Goal: Task Accomplishment & Management: Manage account settings

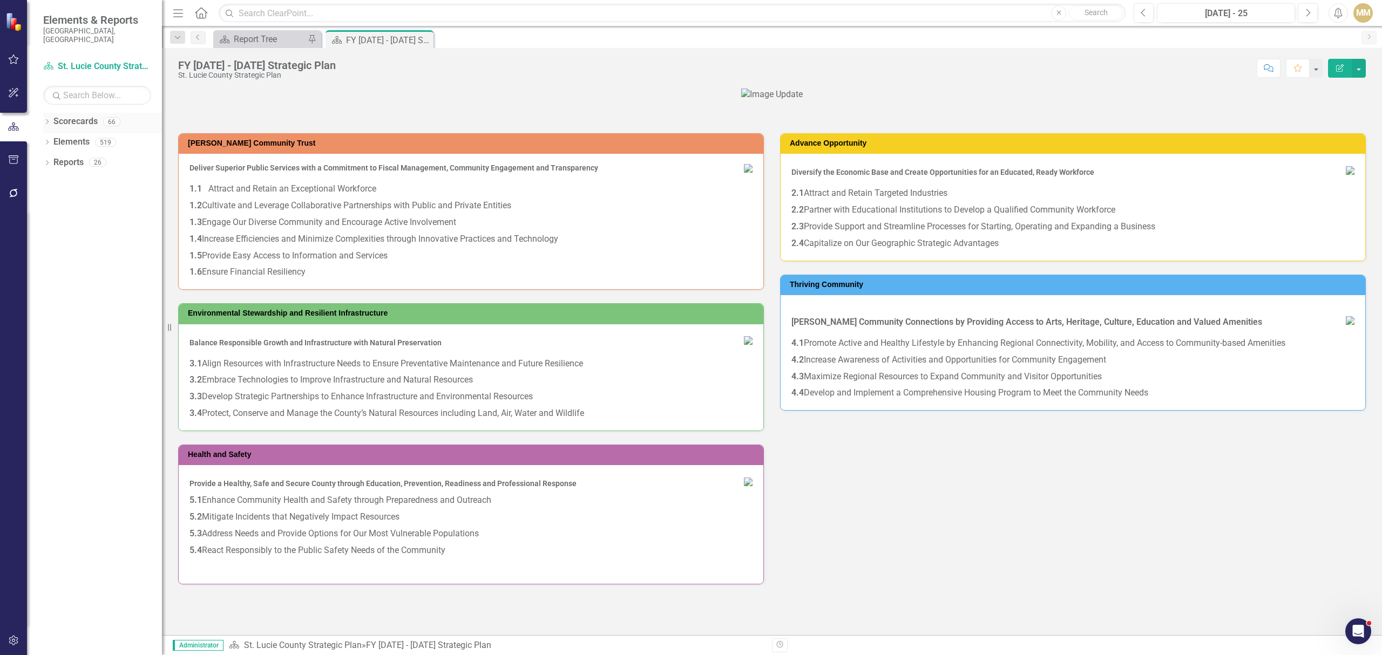
click at [48, 120] on icon "Dropdown" at bounding box center [47, 123] width 8 height 6
click at [50, 139] on icon "Dropdown" at bounding box center [53, 142] width 8 height 6
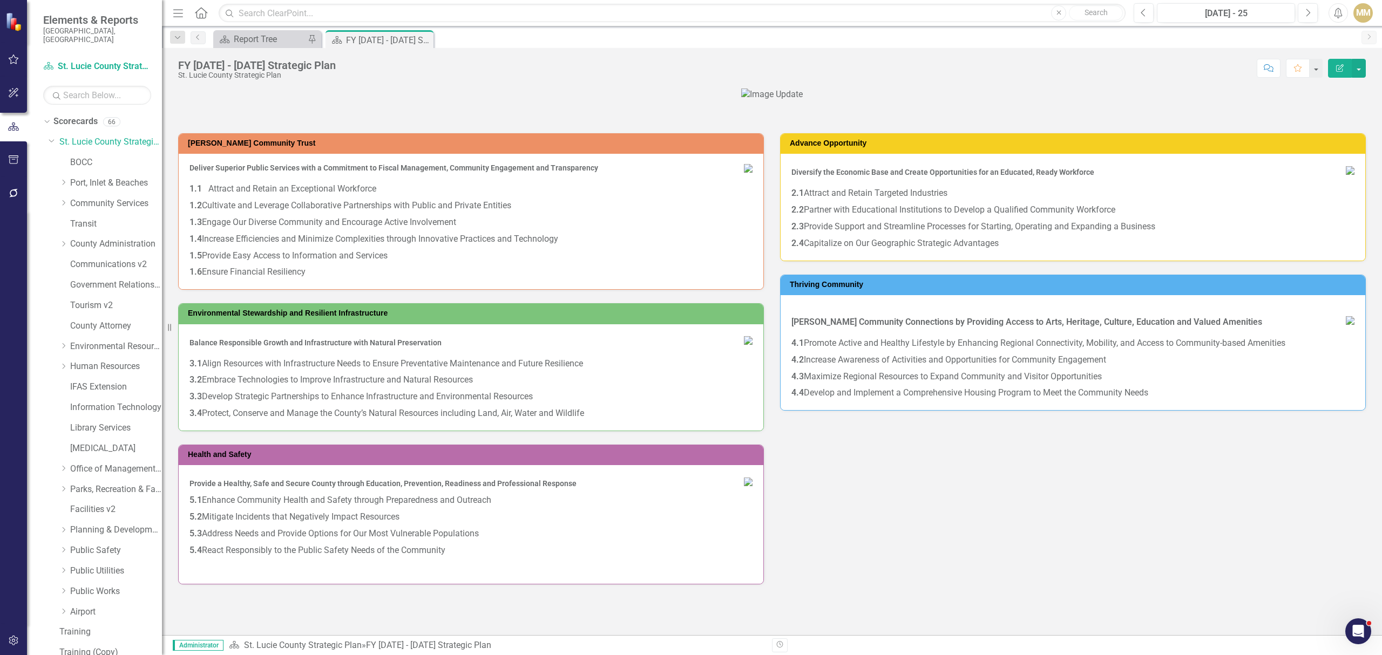
click at [17, 641] on icon "button" at bounding box center [13, 640] width 11 height 9
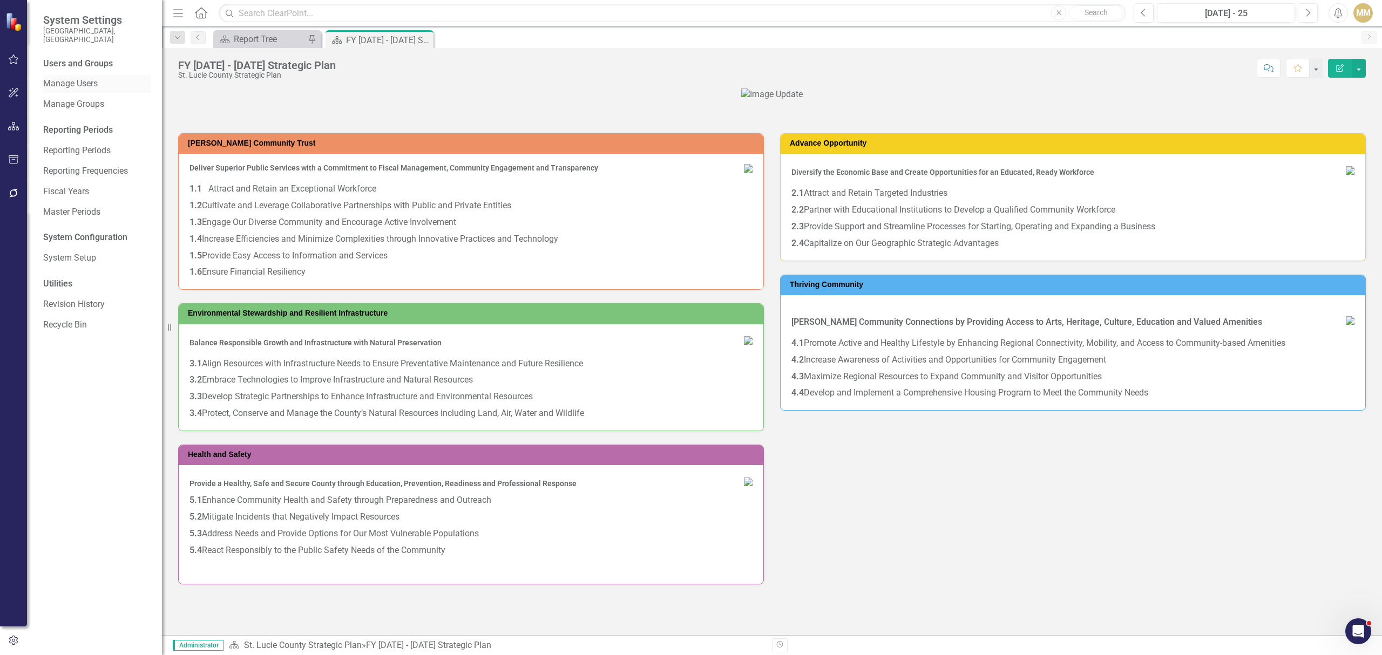
click at [87, 78] on link "Manage Users" at bounding box center [97, 84] width 108 height 12
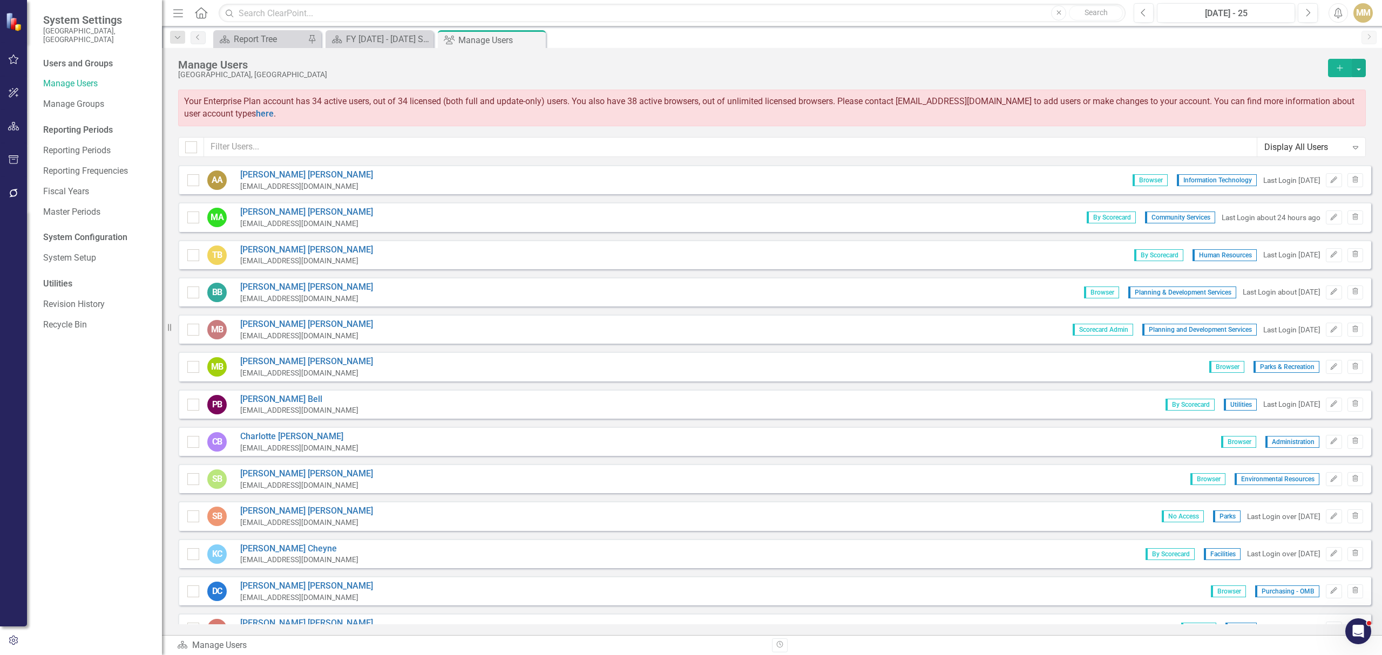
scroll to position [409, 0]
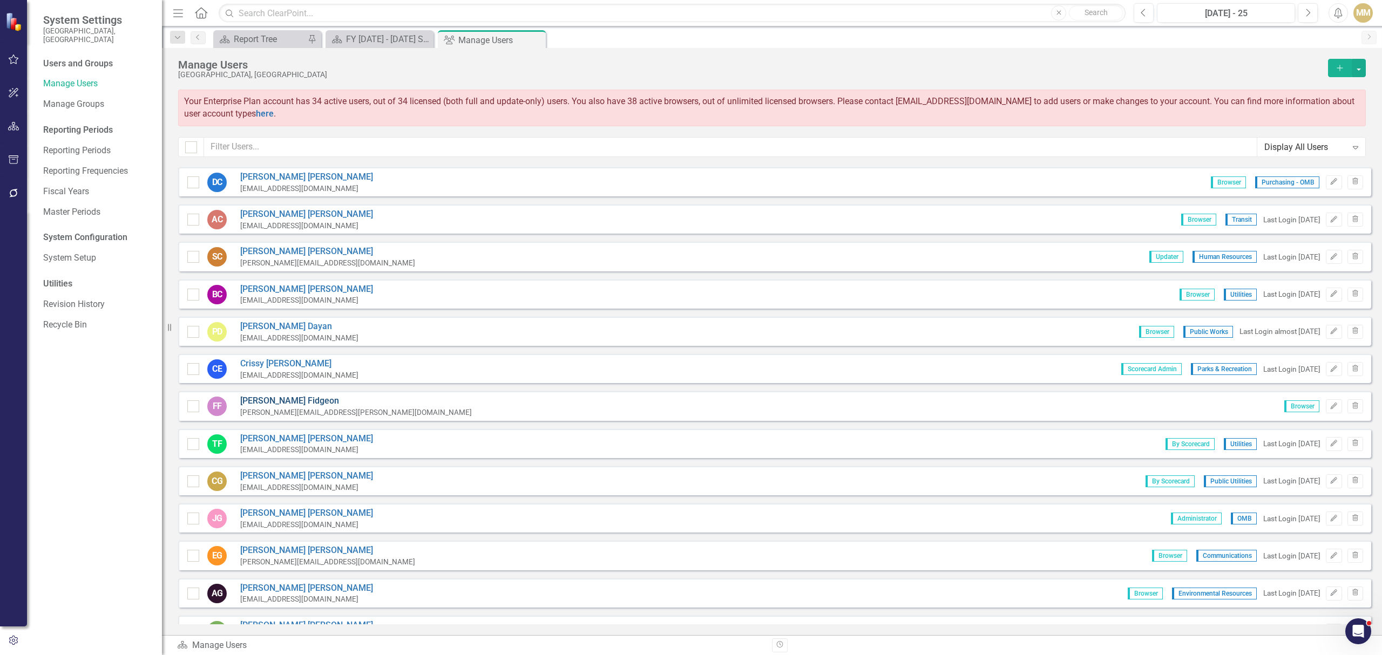
click at [250, 395] on link "[PERSON_NAME] [PERSON_NAME]" at bounding box center [356, 401] width 232 height 12
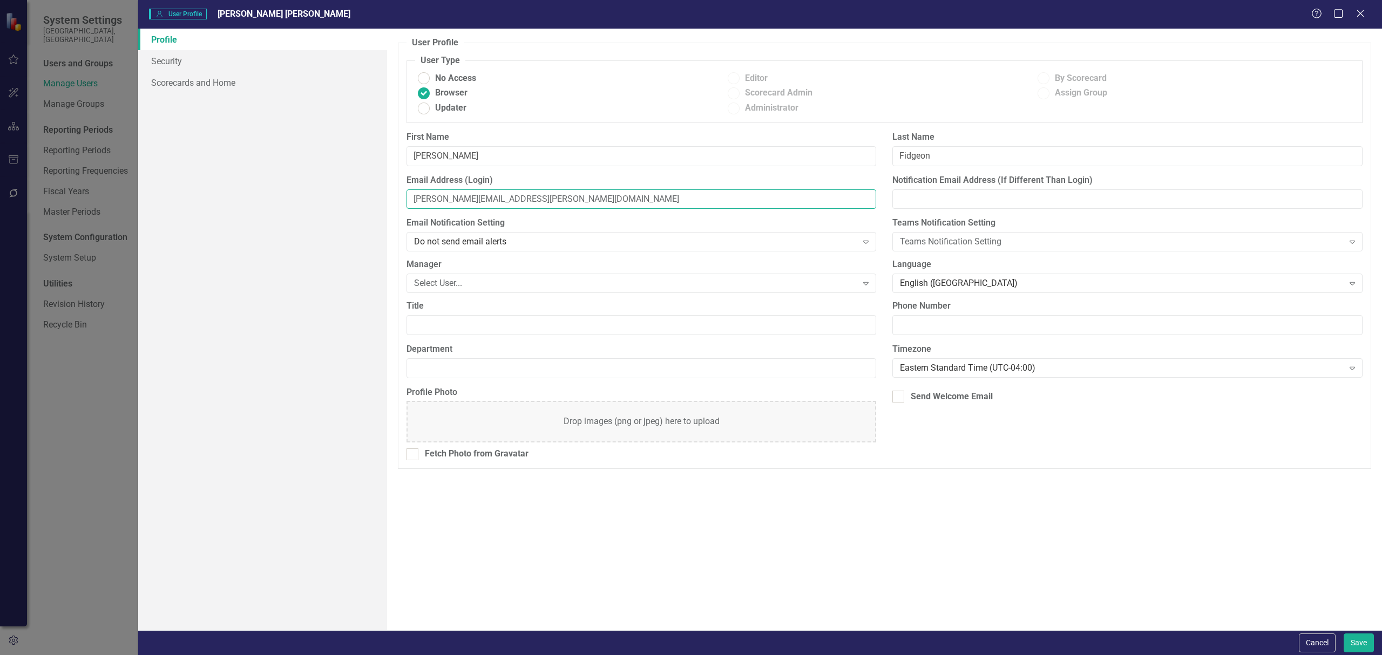
click at [566, 198] on input "[PERSON_NAME][EMAIL_ADDRESS][PERSON_NAME][DOMAIN_NAME]" at bounding box center [642, 199] width 470 height 20
click at [567, 205] on input "[PERSON_NAME][EMAIL_ADDRESS][PERSON_NAME][DOMAIN_NAME]" at bounding box center [642, 199] width 470 height 20
click at [547, 200] on input "[PERSON_NAME][EMAIL_ADDRESS][PERSON_NAME][DOMAIN_NAME]" at bounding box center [642, 199] width 470 height 20
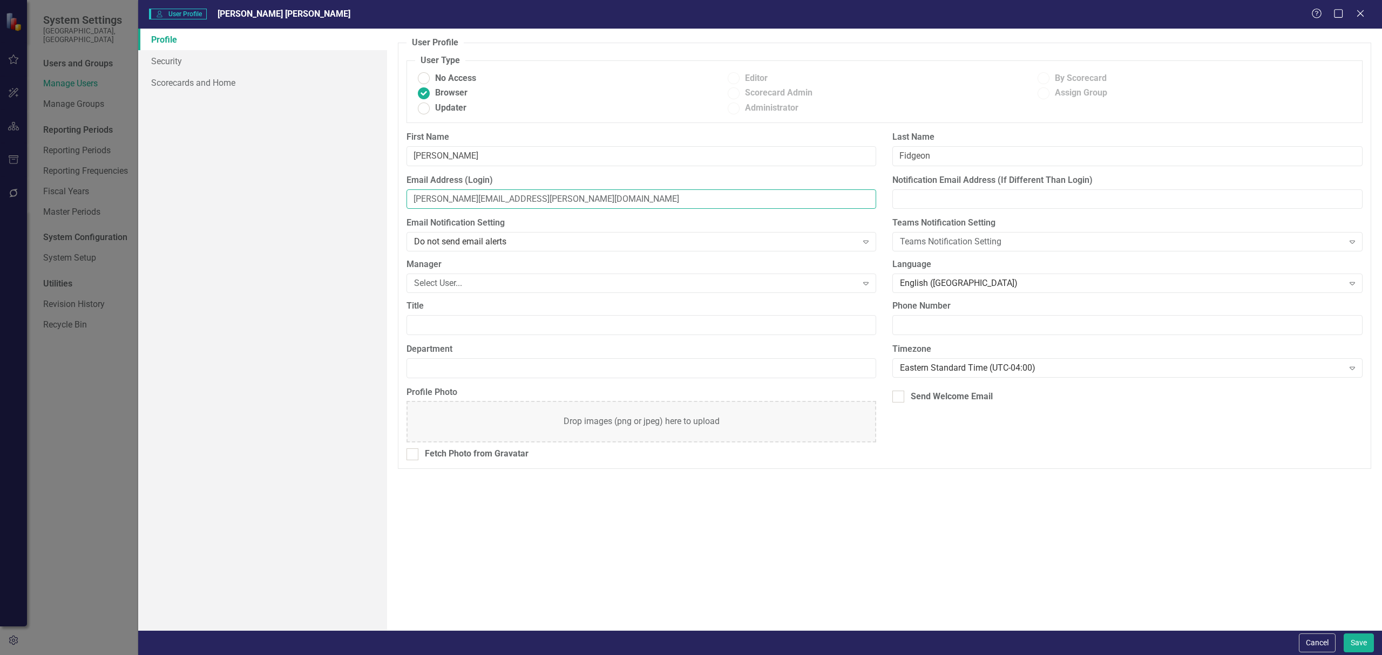
click at [547, 200] on input "[PERSON_NAME][EMAIL_ADDRESS][PERSON_NAME][DOMAIN_NAME]" at bounding box center [642, 199] width 470 height 20
click at [539, 219] on label "Email Notification Setting" at bounding box center [642, 223] width 470 height 12
click at [437, 204] on input "[PERSON_NAME][EMAIL_ADDRESS][PERSON_NAME][DOMAIN_NAME]" at bounding box center [642, 199] width 470 height 20
click at [443, 200] on input "[EMAIL_ADDRESS][DOMAIN_NAME]" at bounding box center [642, 199] width 470 height 20
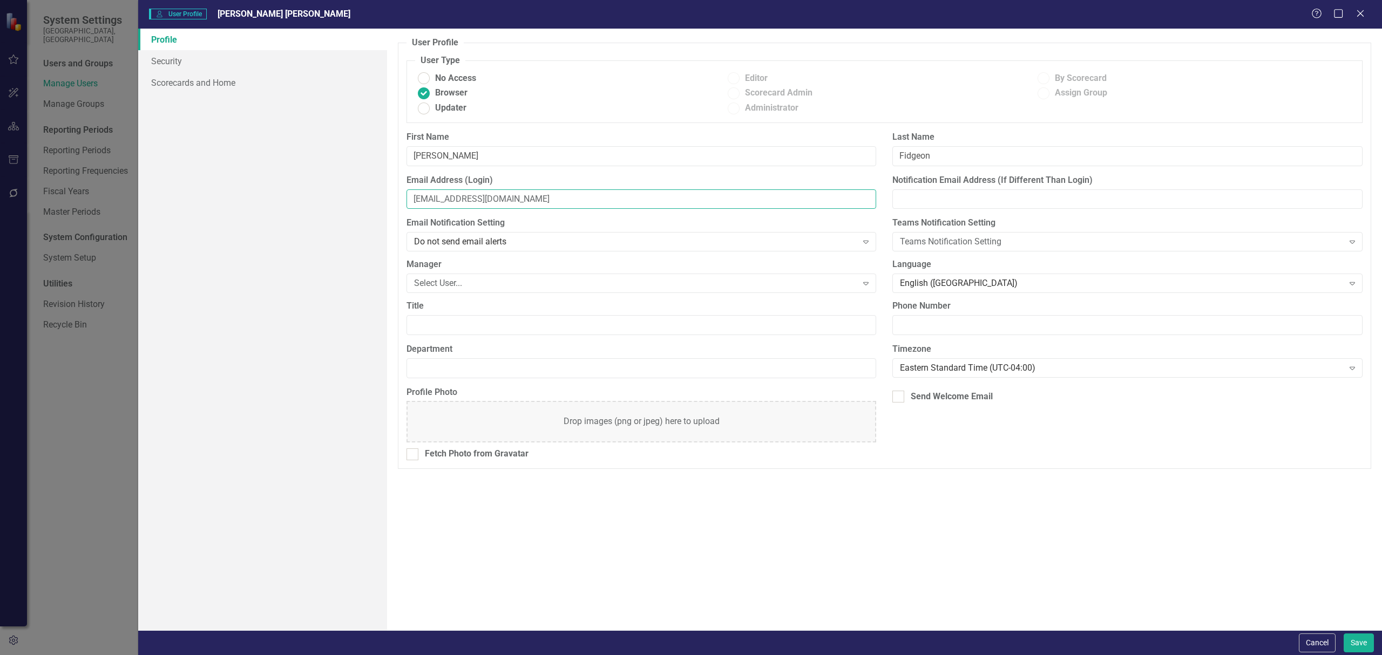
drag, startPoint x: 538, startPoint y: 199, endPoint x: 495, endPoint y: 204, distance: 43.4
click at [495, 204] on input "[EMAIL_ADDRESS][DOMAIN_NAME]" at bounding box center [642, 199] width 470 height 20
type input "[EMAIL_ADDRESS][DOMAIN_NAME]"
click at [1355, 650] on button "Save" at bounding box center [1359, 643] width 30 height 19
